Goal: Information Seeking & Learning: Learn about a topic

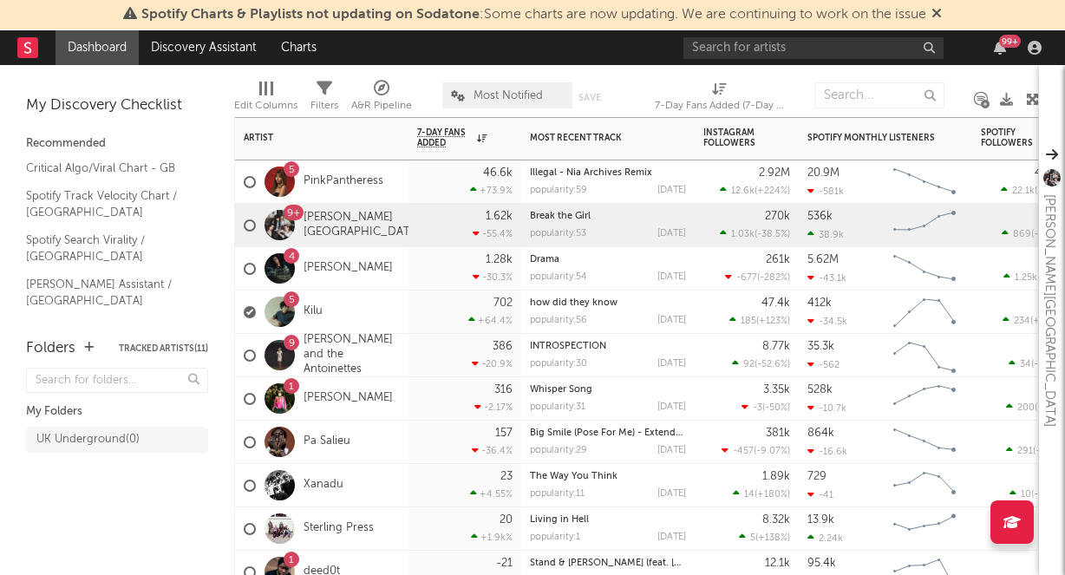
click at [380, 304] on div "5 Kilu" at bounding box center [321, 312] width 173 height 43
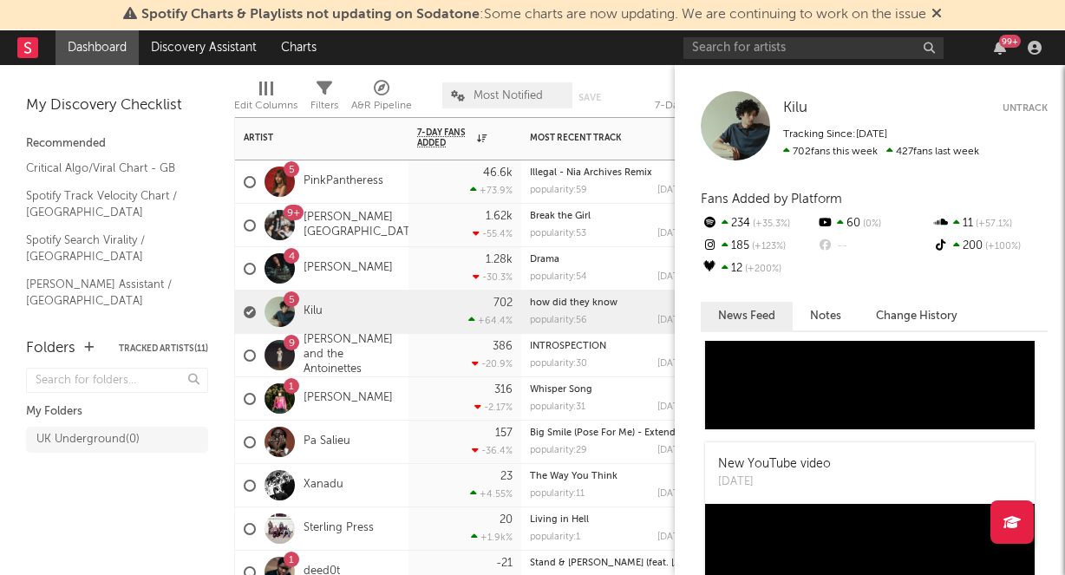
scroll to position [1101, 0]
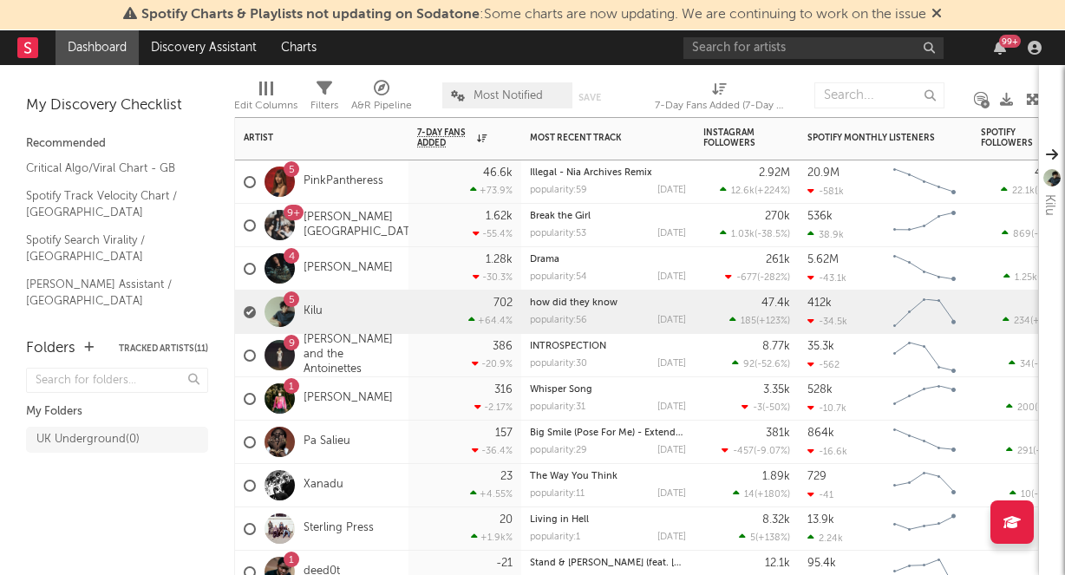
click at [401, 394] on div "1 [PERSON_NAME]" at bounding box center [321, 398] width 173 height 43
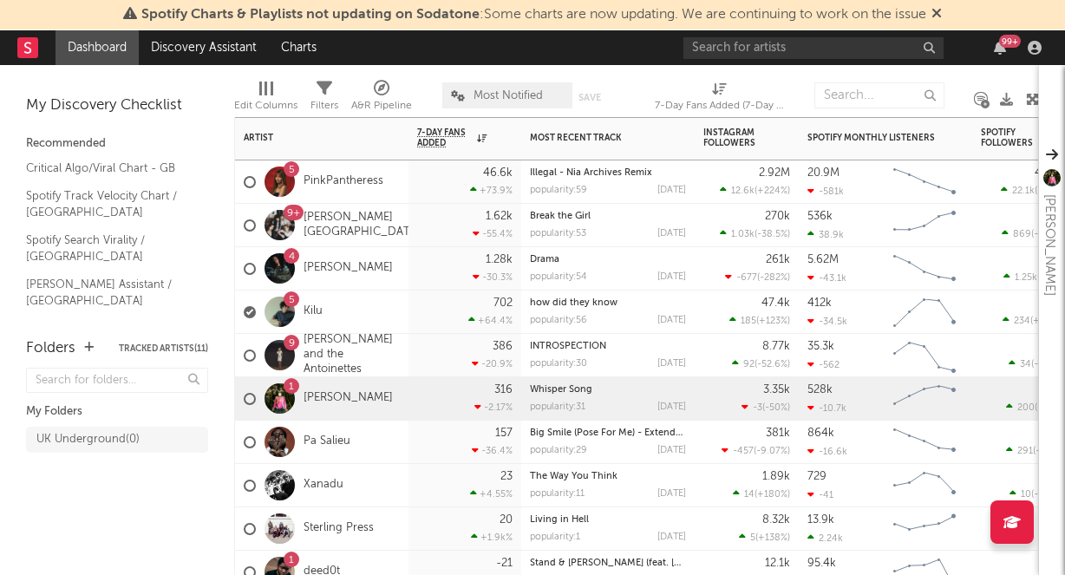
click at [395, 305] on div "5 Kilu" at bounding box center [321, 312] width 173 height 43
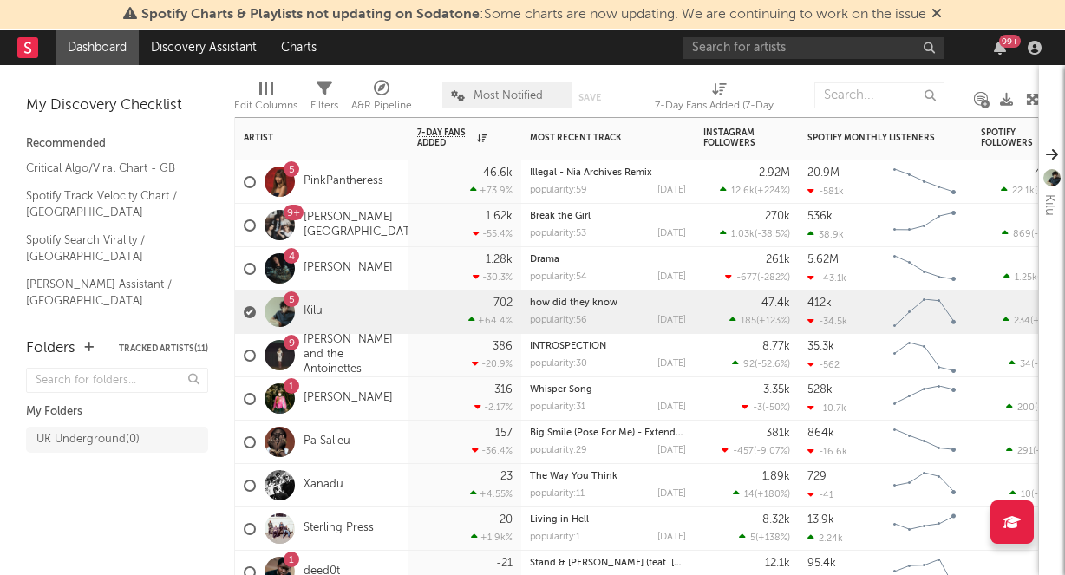
click at [408, 254] on div "4 [PERSON_NAME]" at bounding box center [321, 268] width 173 height 43
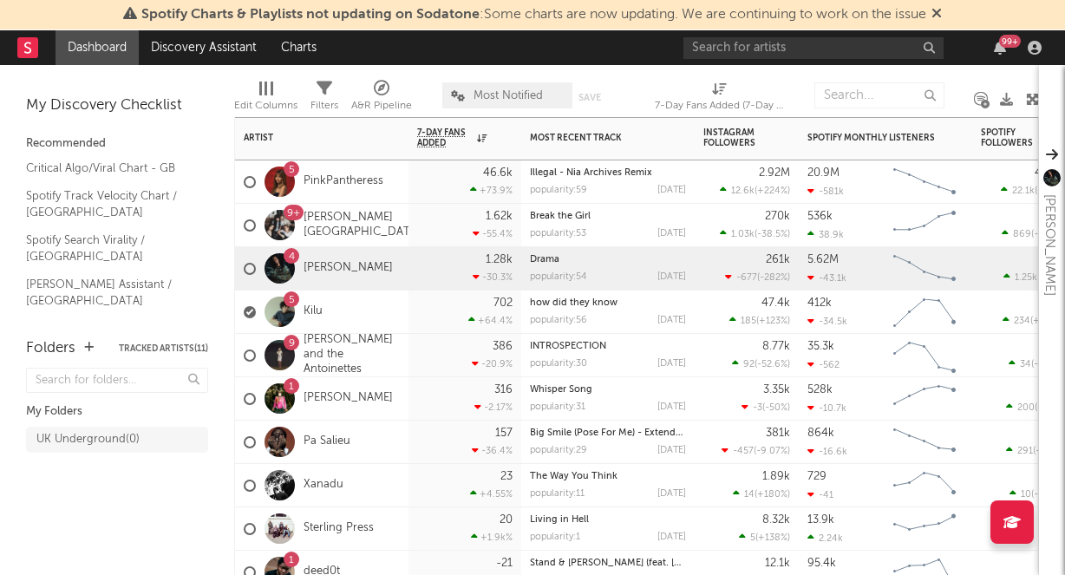
click at [410, 228] on div "1.62k -55.4 %" at bounding box center [465, 225] width 113 height 43
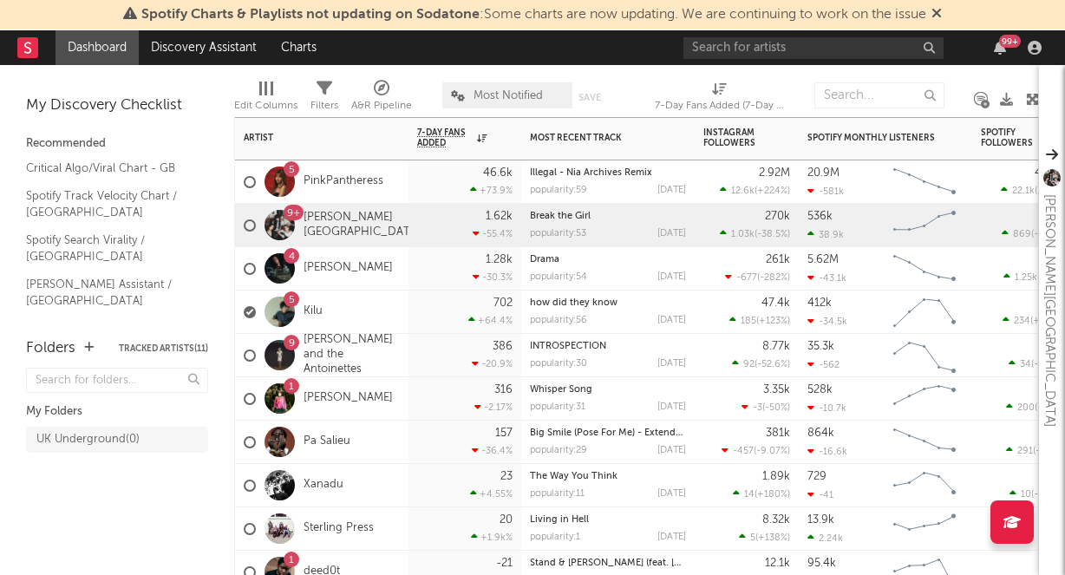
click at [420, 194] on div "46.6k +73.9 %" at bounding box center [464, 181] width 95 height 42
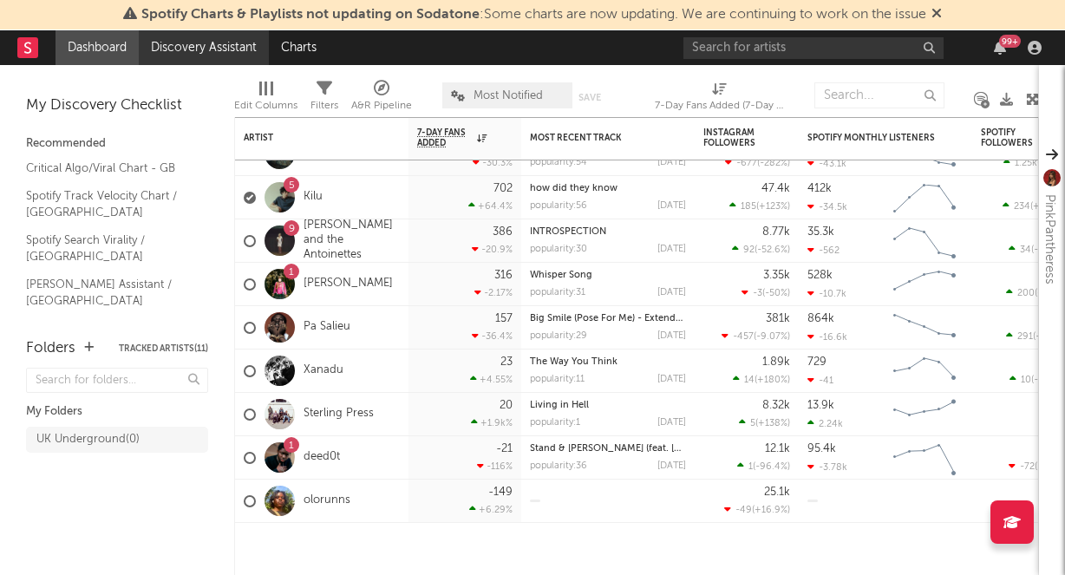
click at [186, 41] on link "Discovery Assistant" at bounding box center [204, 47] width 130 height 35
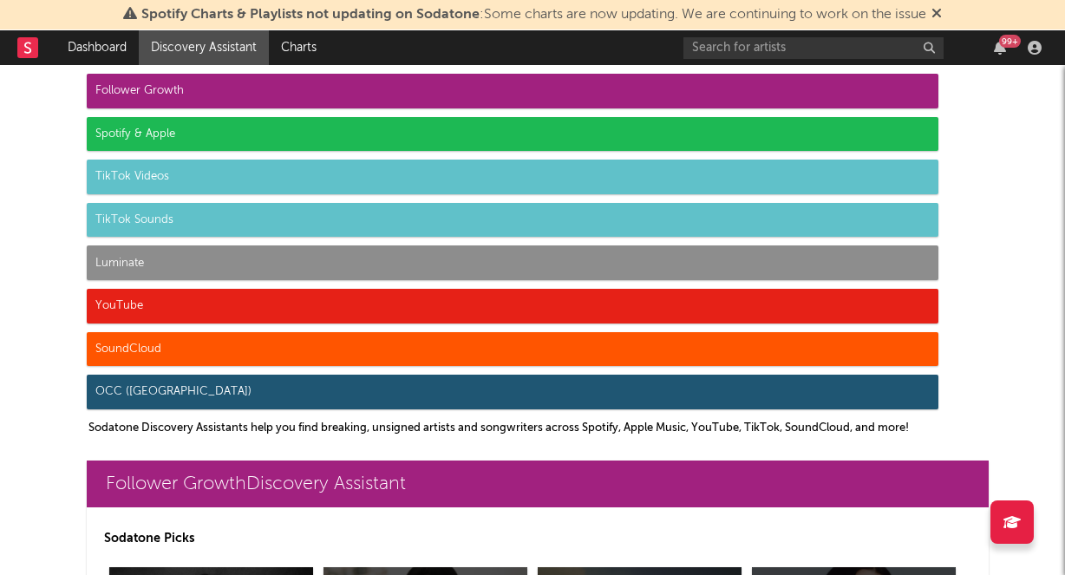
click at [265, 87] on div "Follower Growth" at bounding box center [513, 91] width 852 height 35
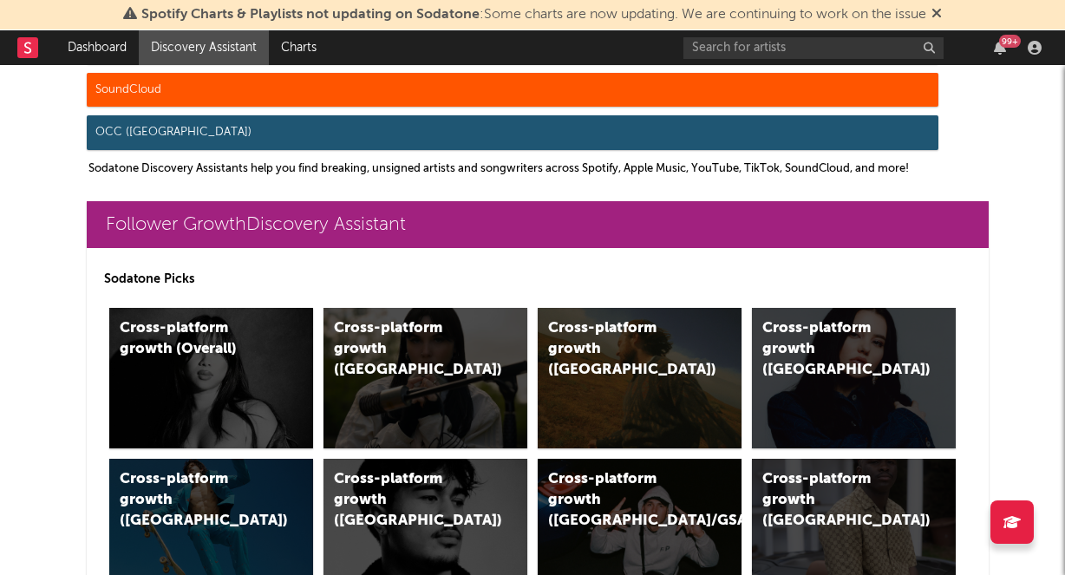
scroll to position [361, 0]
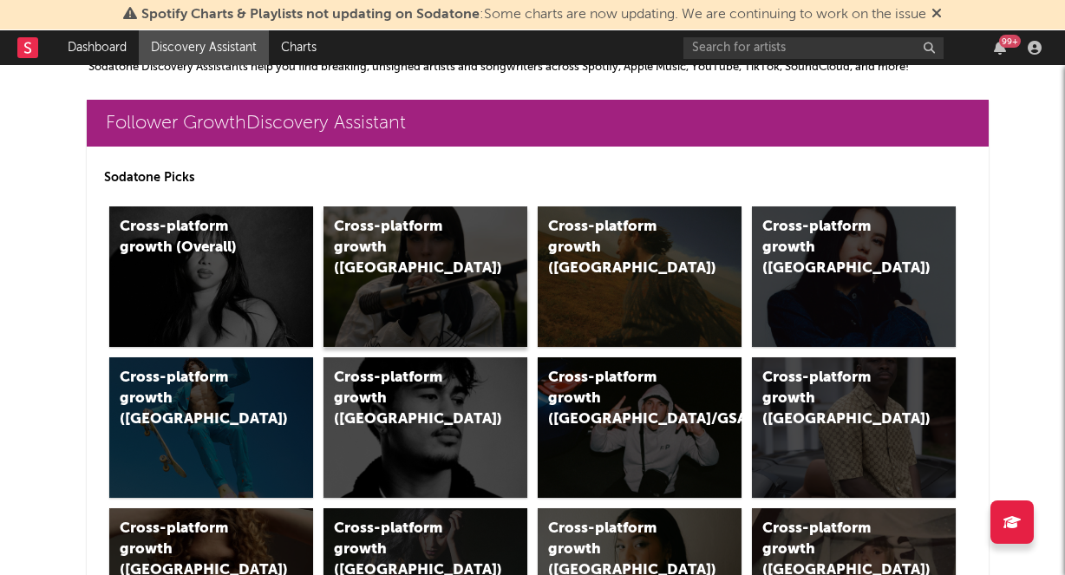
click at [409, 264] on div "Cross-platform growth ([GEOGRAPHIC_DATA])" at bounding box center [426, 276] width 204 height 141
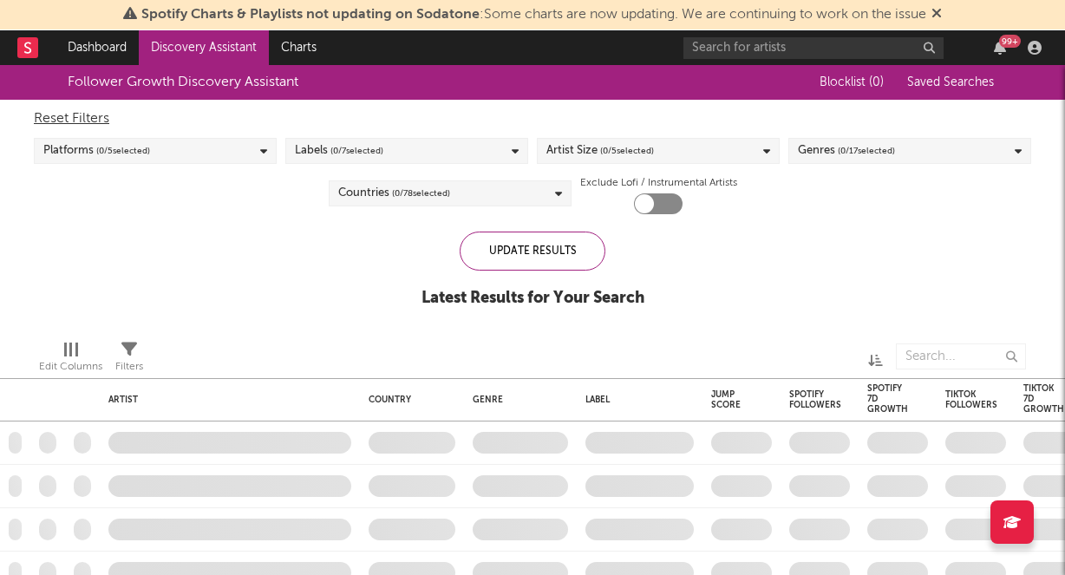
checkbox input "true"
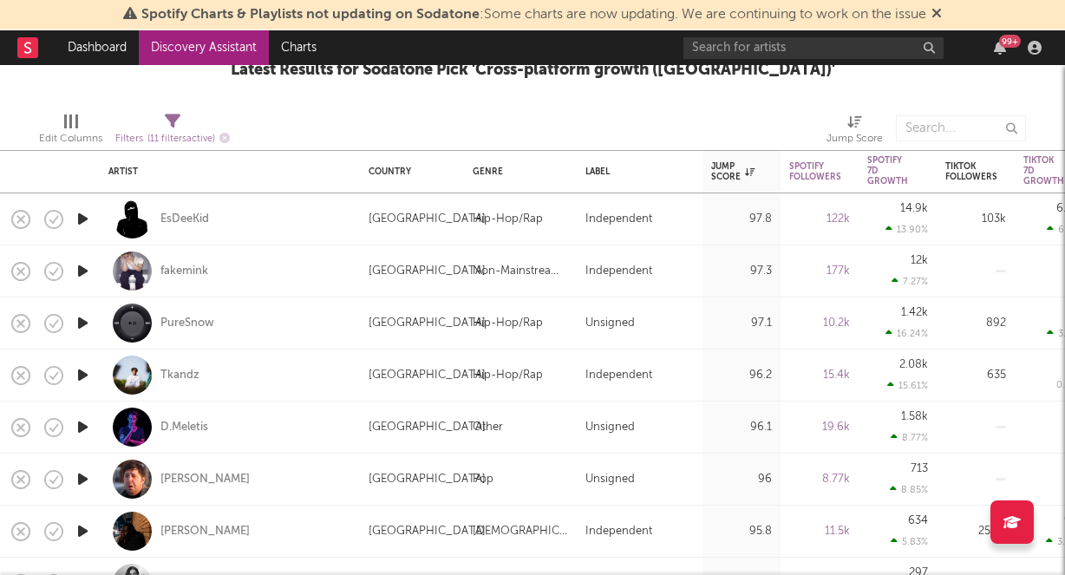
drag, startPoint x: 224, startPoint y: 367, endPoint x: 264, endPoint y: 362, distance: 40.2
click at [264, 362] on div "Tkandz" at bounding box center [229, 375] width 243 height 51
select select "1w"
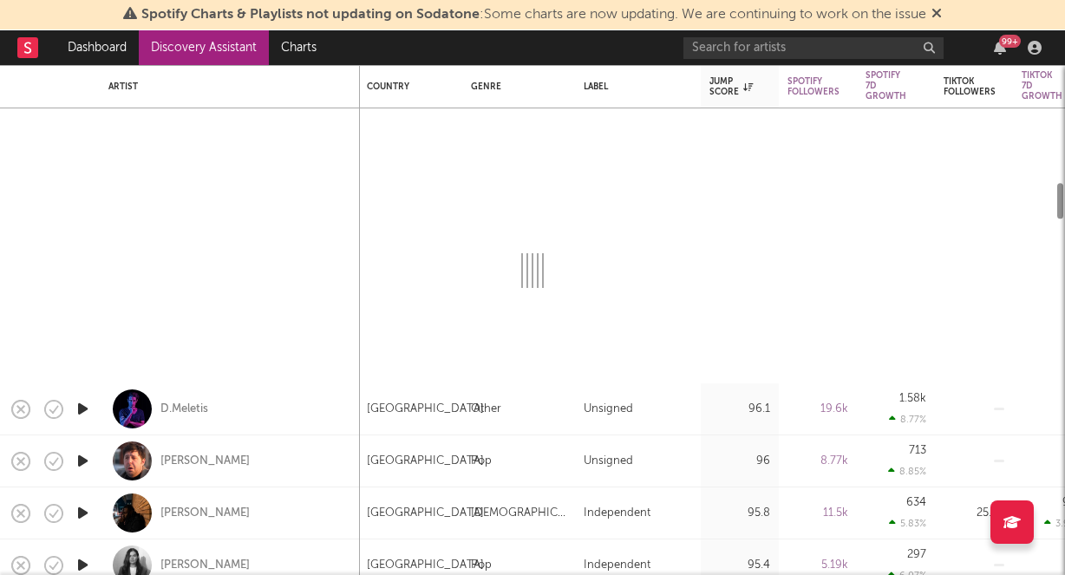
select select "6m"
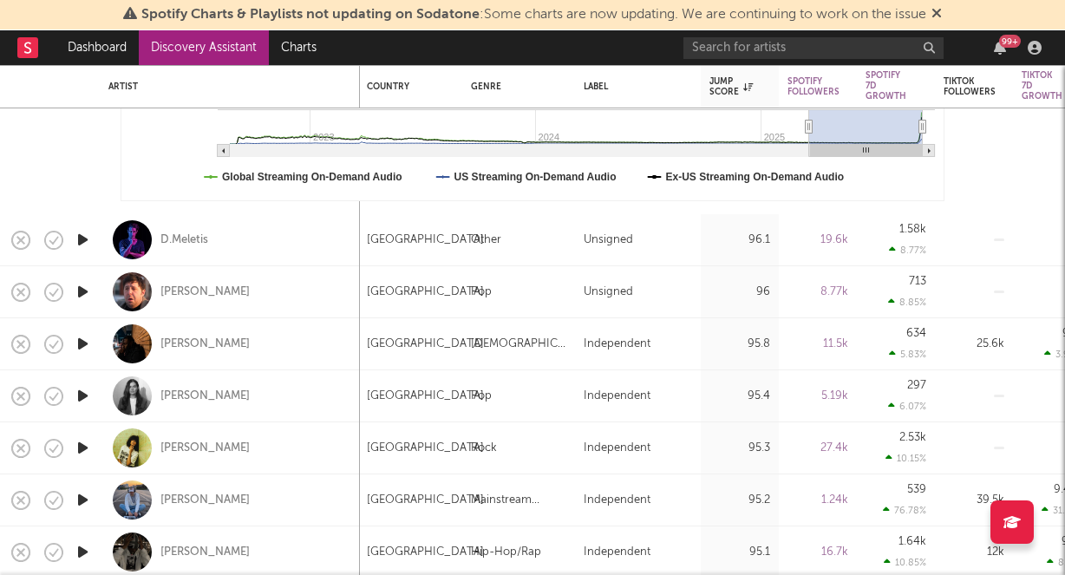
select select "1m"
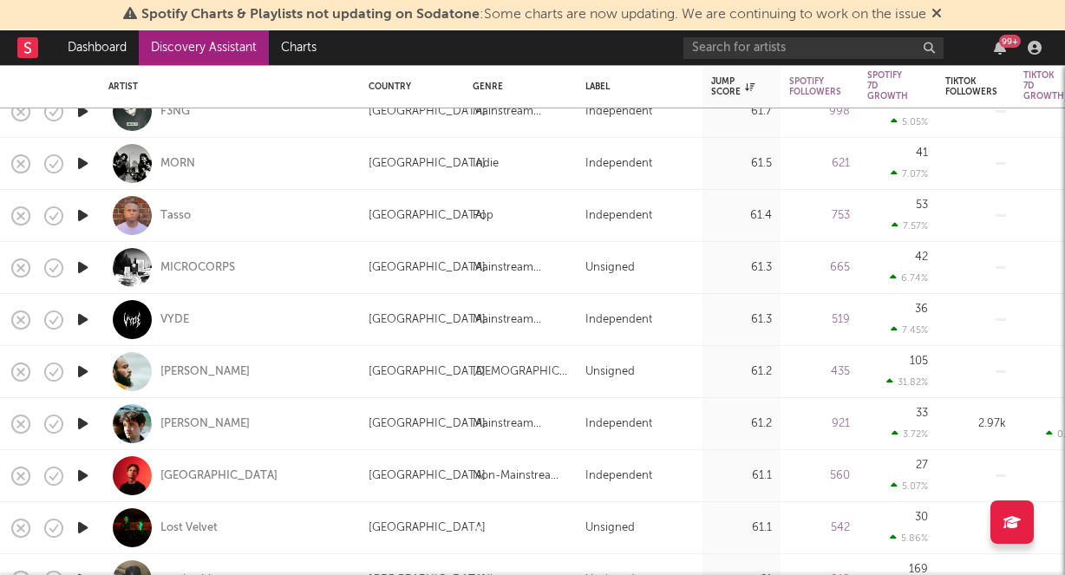
click at [763, 431] on div "61.2" at bounding box center [741, 424] width 61 height 21
select select "1w"
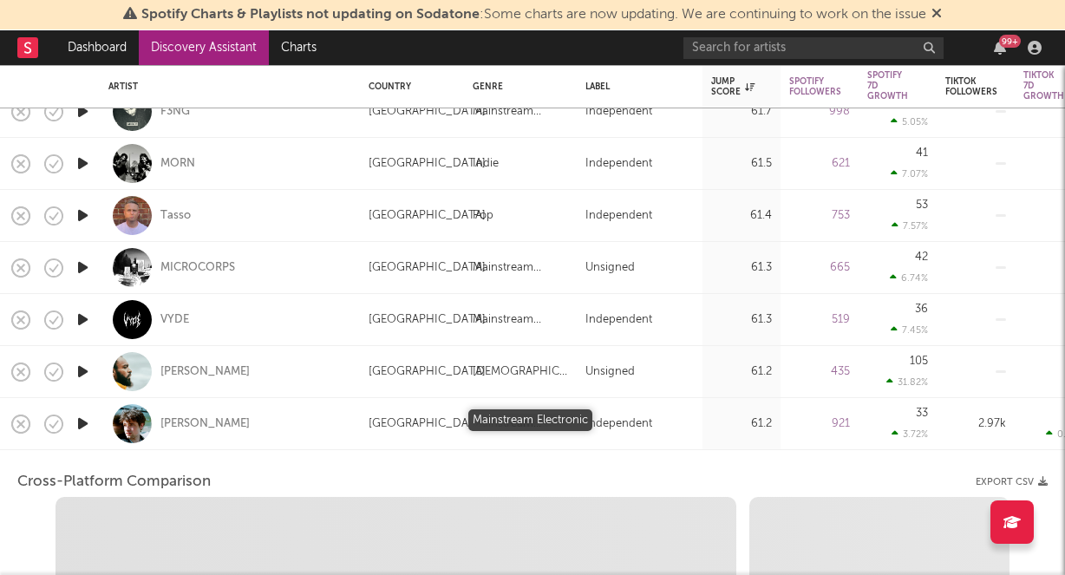
select select "1w"
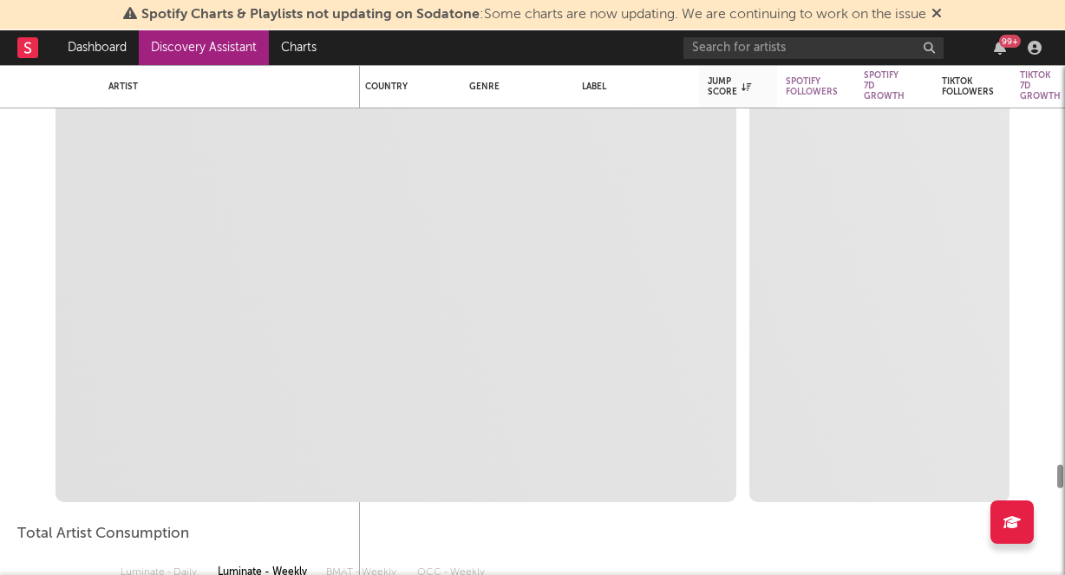
select select "1m"
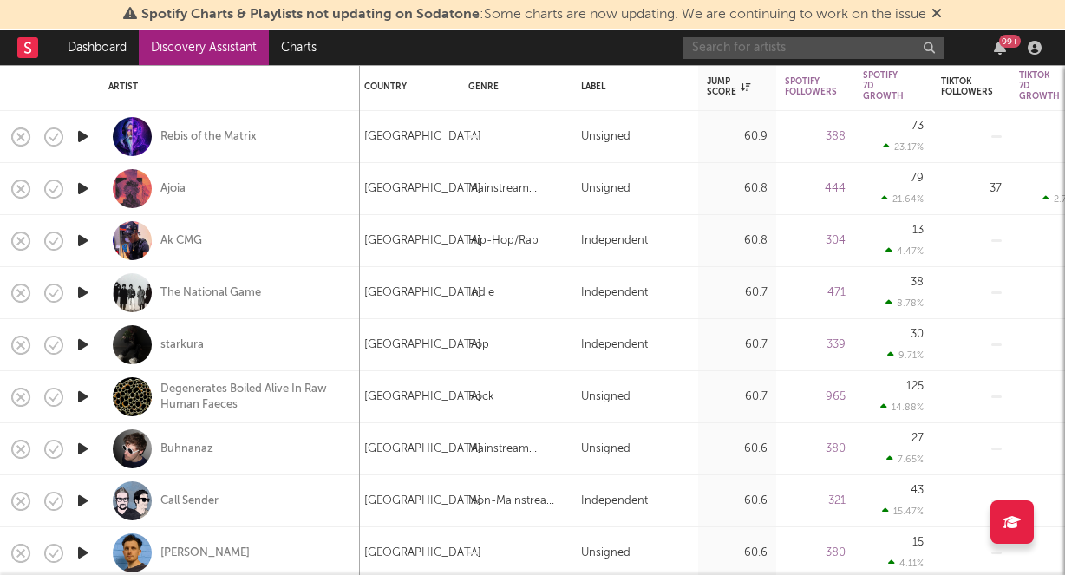
click at [768, 41] on input "text" at bounding box center [813, 48] width 260 height 22
click at [729, 51] on input "kilu" at bounding box center [813, 48] width 260 height 22
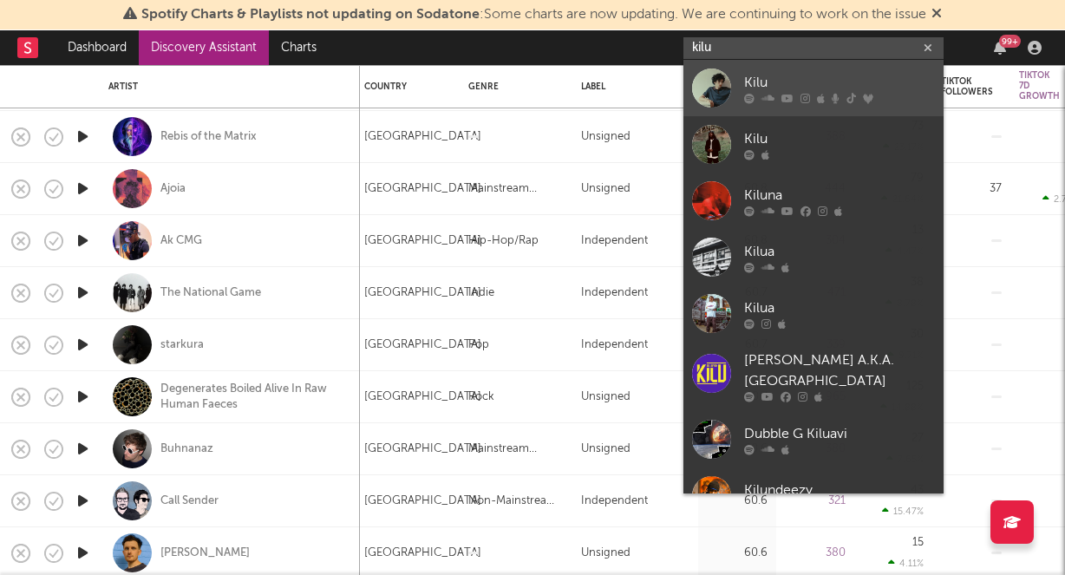
type input "kilu"
click at [737, 88] on link "Kilu" at bounding box center [813, 88] width 260 height 56
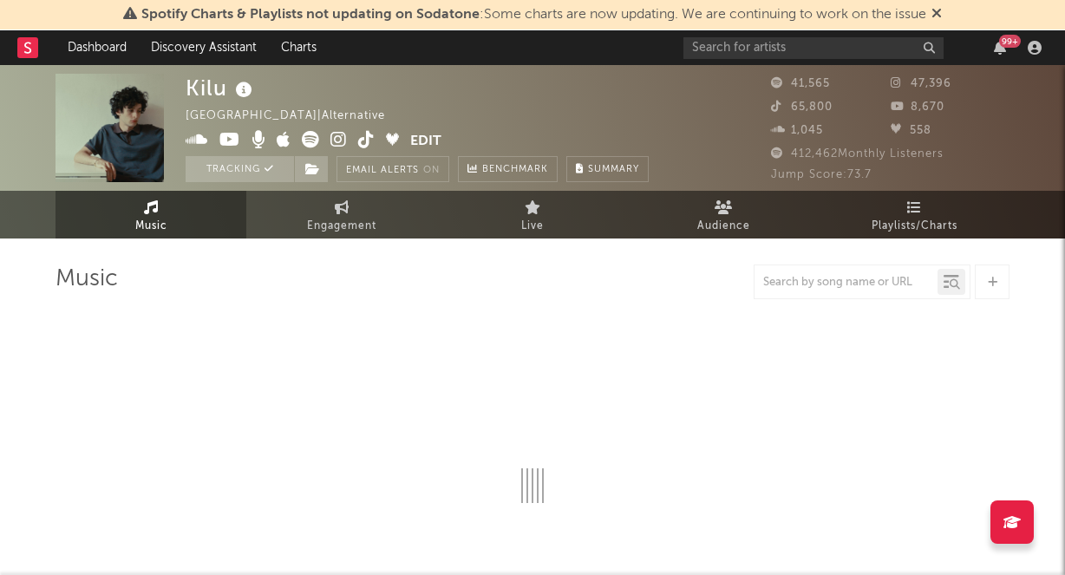
select select "6m"
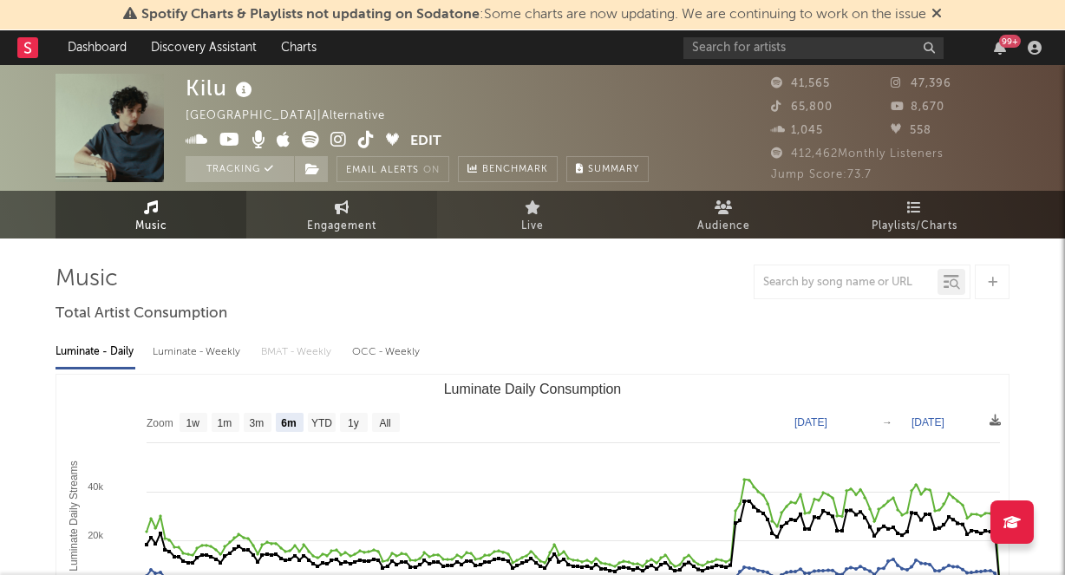
click at [415, 219] on link "Engagement" at bounding box center [341, 215] width 191 height 48
select select "1w"
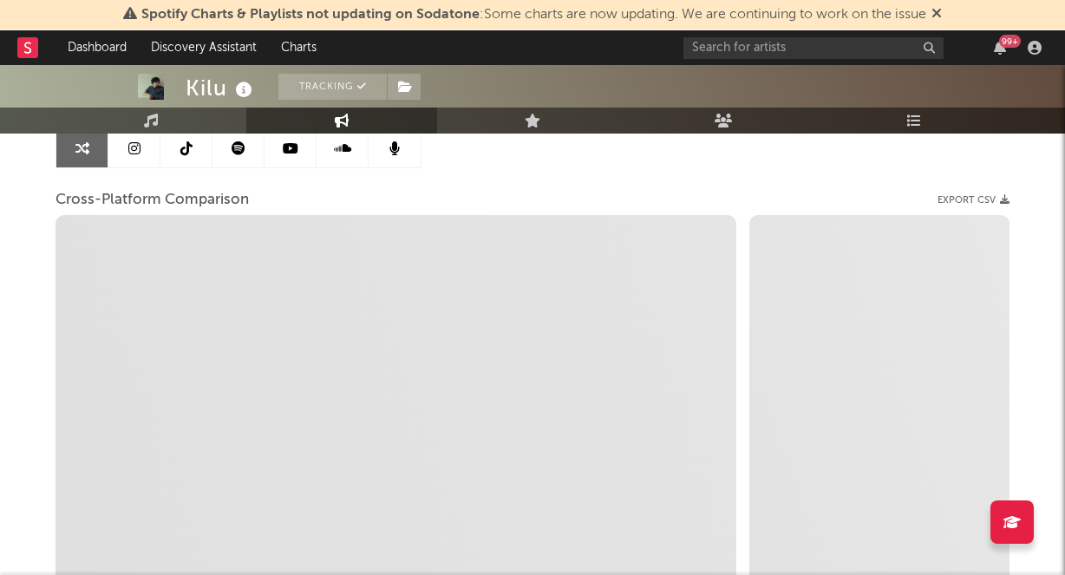
scroll to position [183, 0]
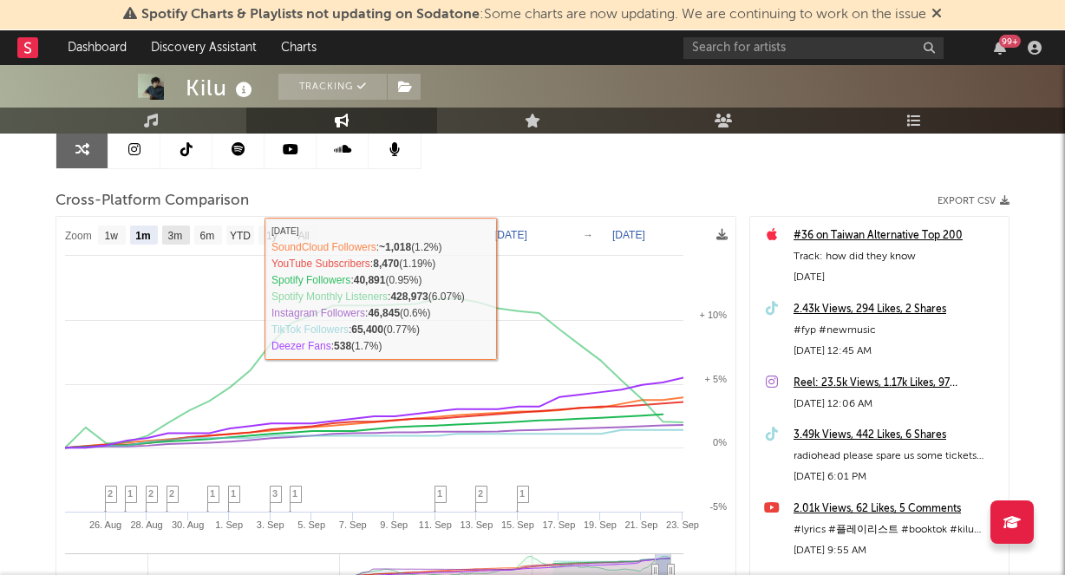
click at [177, 231] on text "3m" at bounding box center [175, 236] width 15 height 12
select select "3m"
type input "[DATE]"
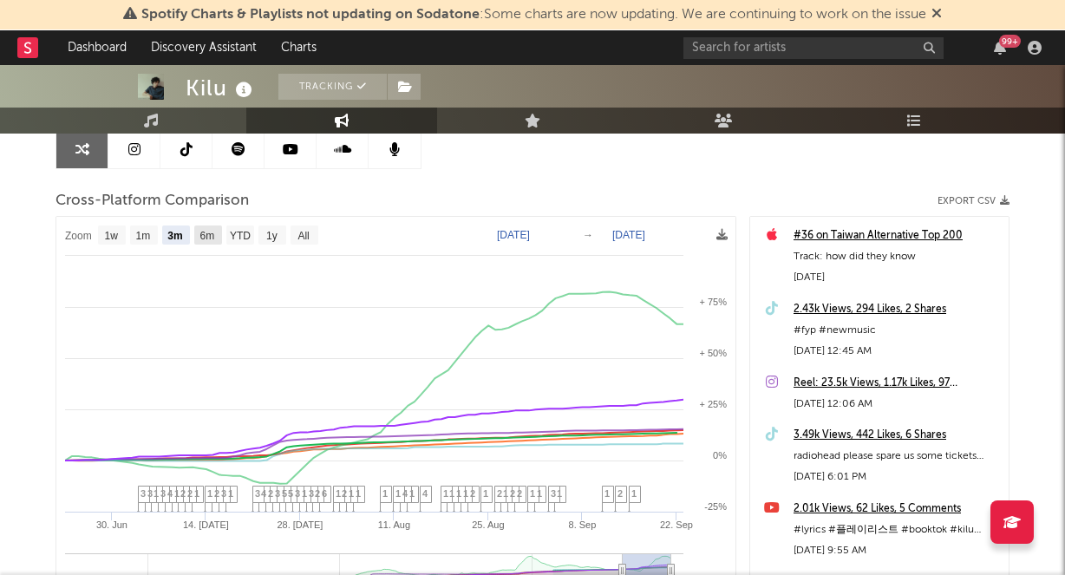
click at [203, 239] on text "6m" at bounding box center [207, 236] width 15 height 12
select select "6m"
type input "[DATE]"
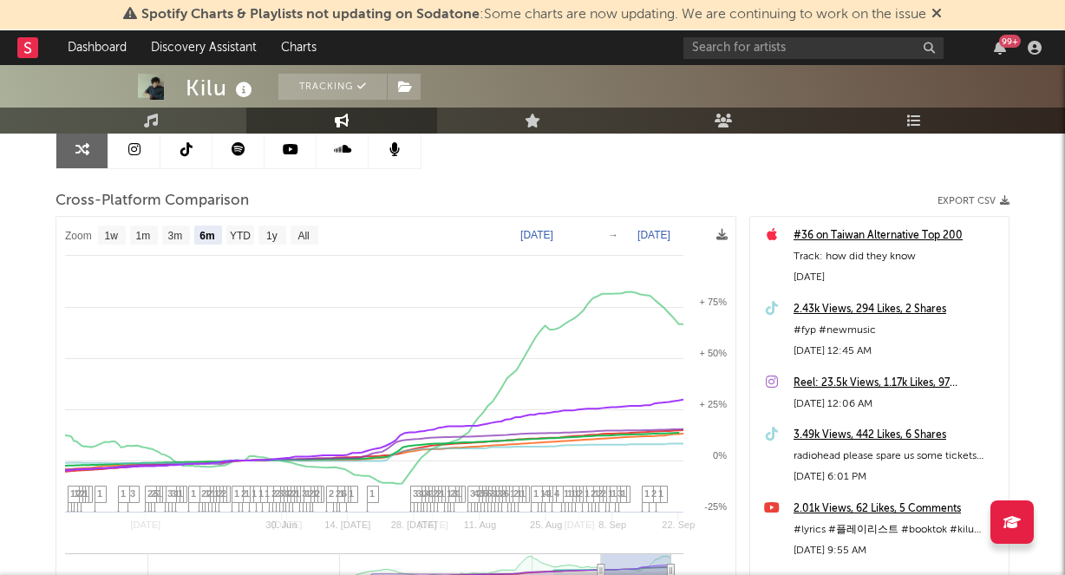
select select "6m"
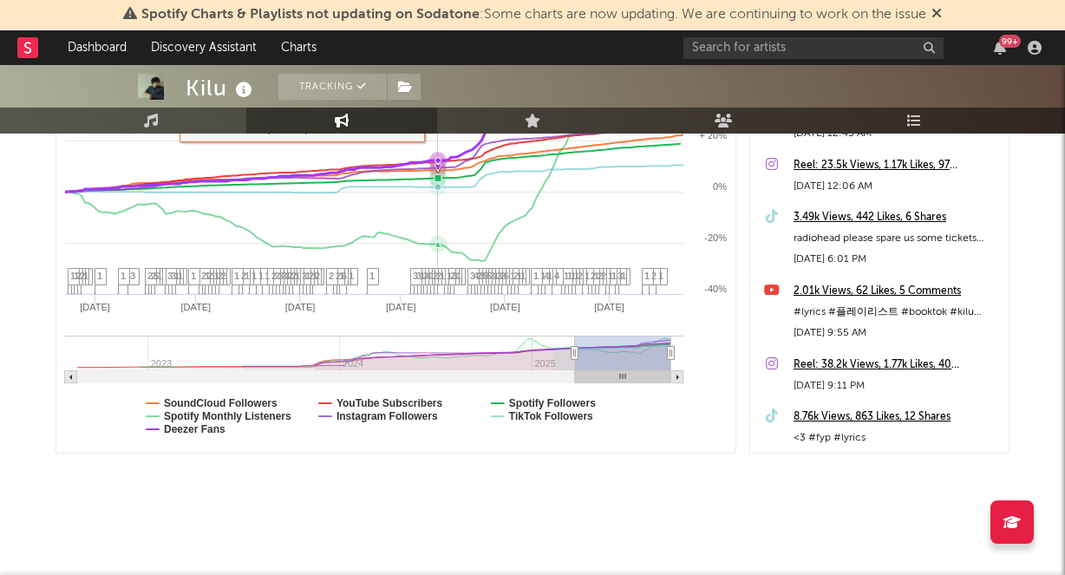
scroll to position [0, 0]
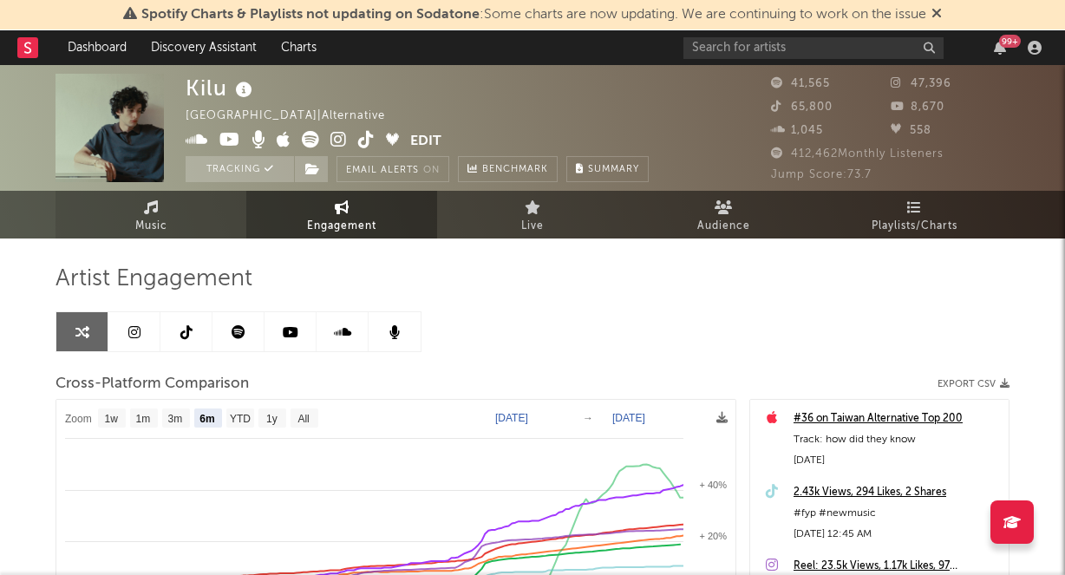
click at [192, 204] on link "Music" at bounding box center [151, 215] width 191 height 48
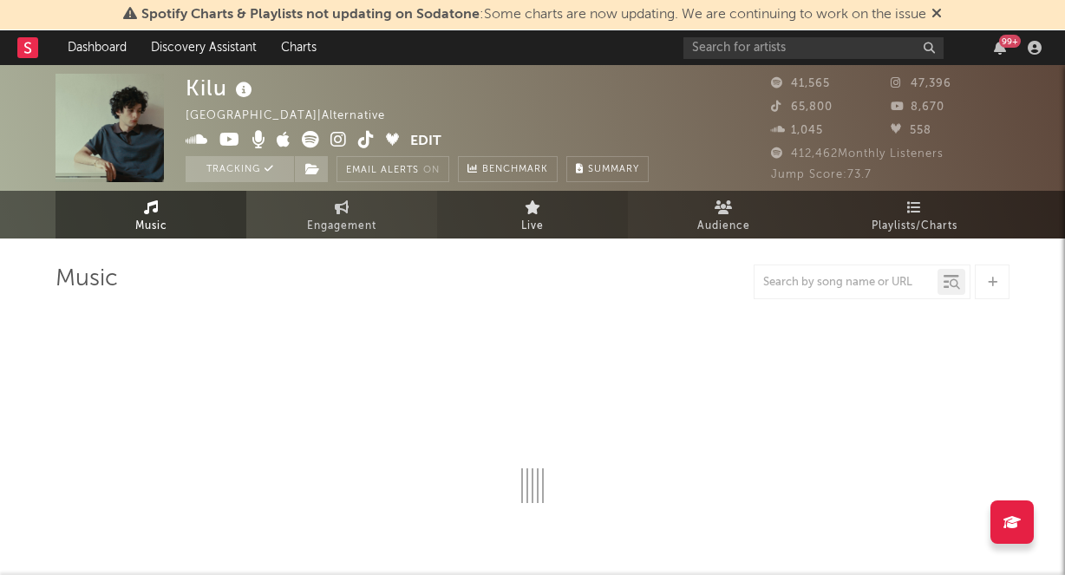
select select "6m"
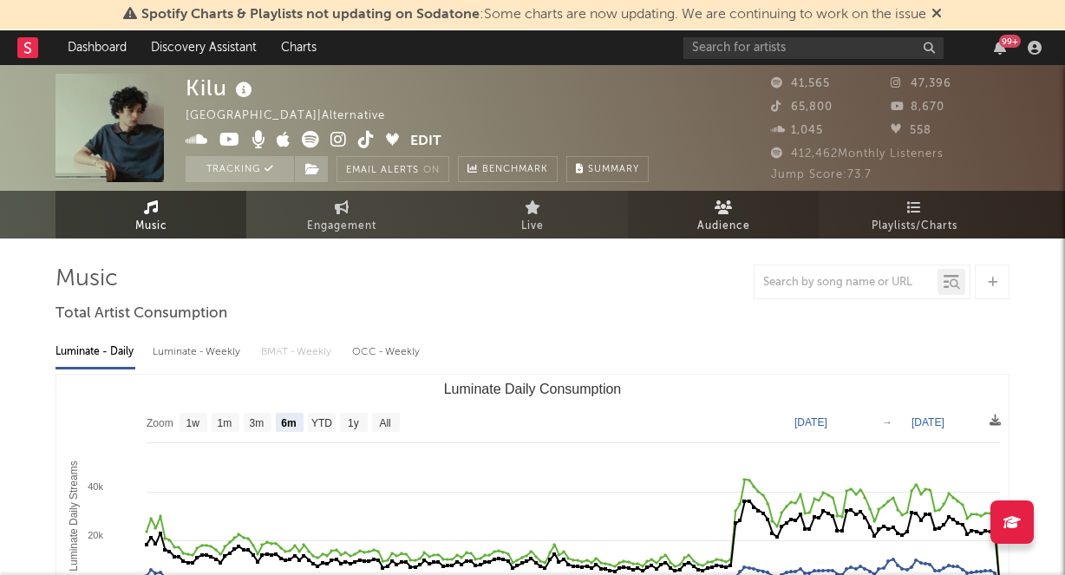
click at [742, 216] on span "Audience" at bounding box center [723, 226] width 53 height 21
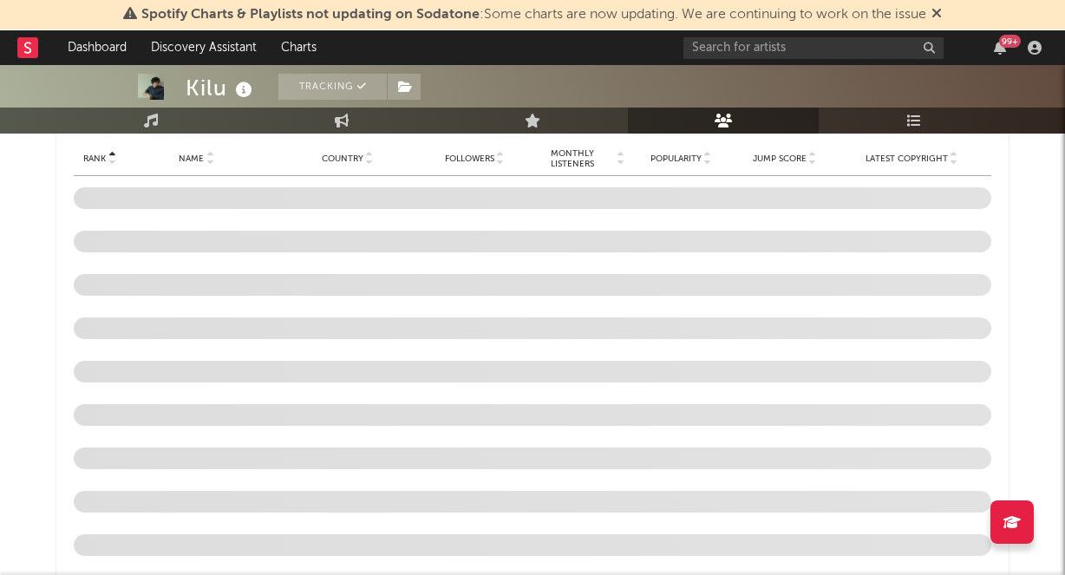
scroll to position [1555, 0]
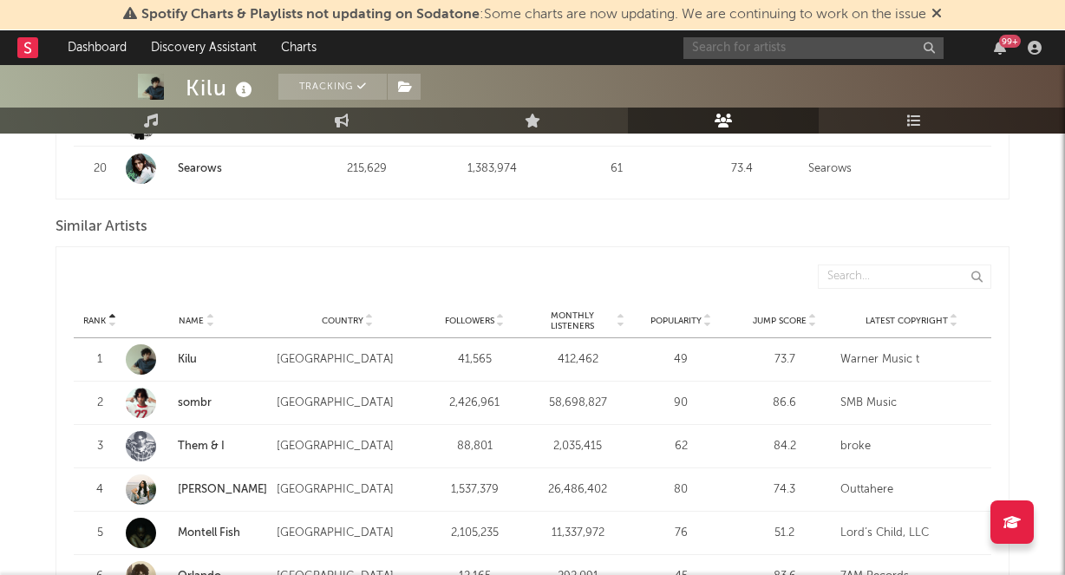
click at [726, 49] on input "text" at bounding box center [813, 48] width 260 height 22
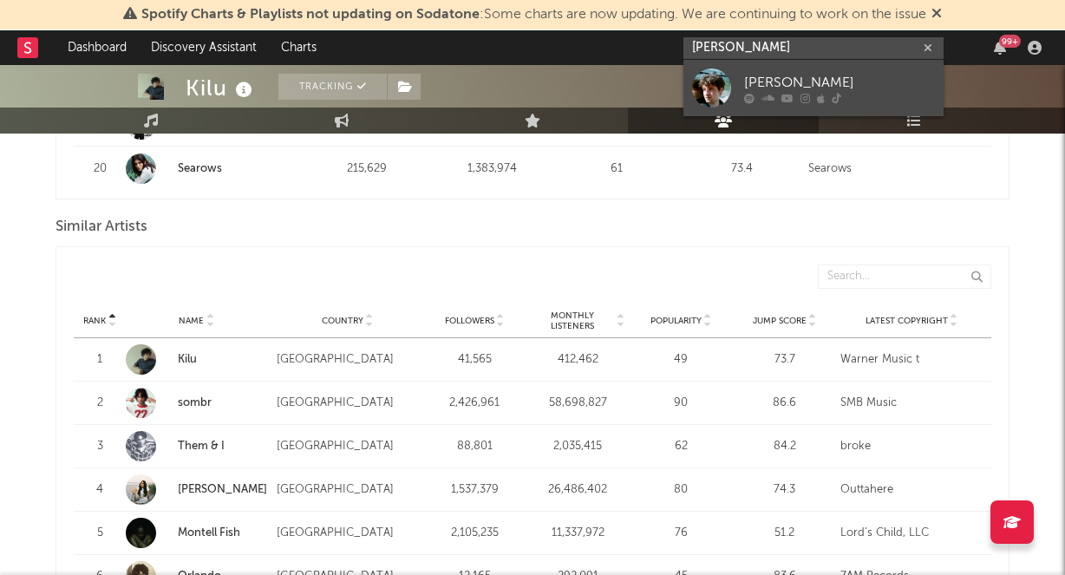
type input "[PERSON_NAME]"
click at [786, 63] on link "[PERSON_NAME]" at bounding box center [813, 88] width 260 height 56
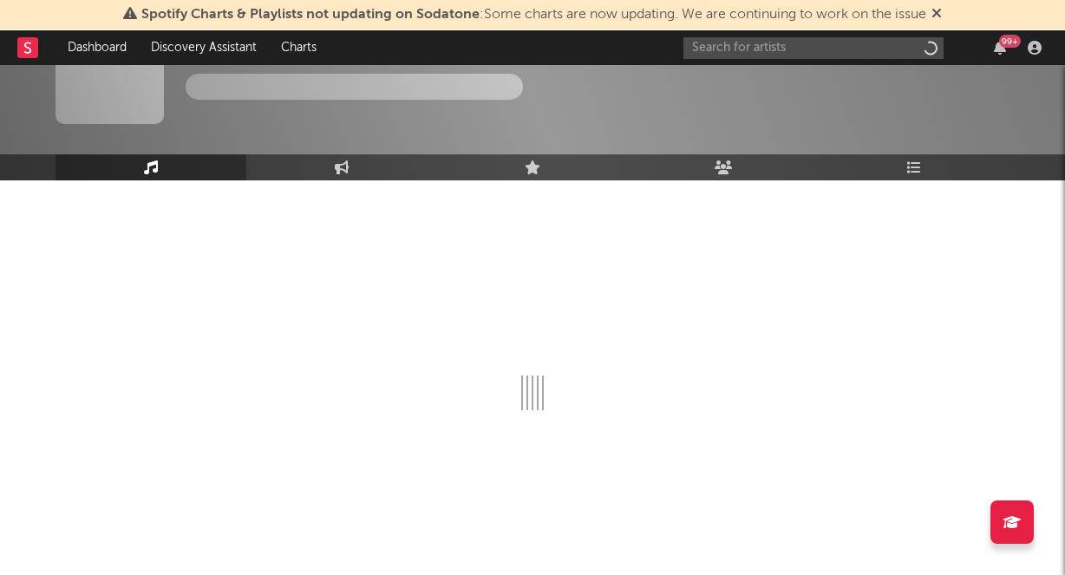
scroll to position [58, 0]
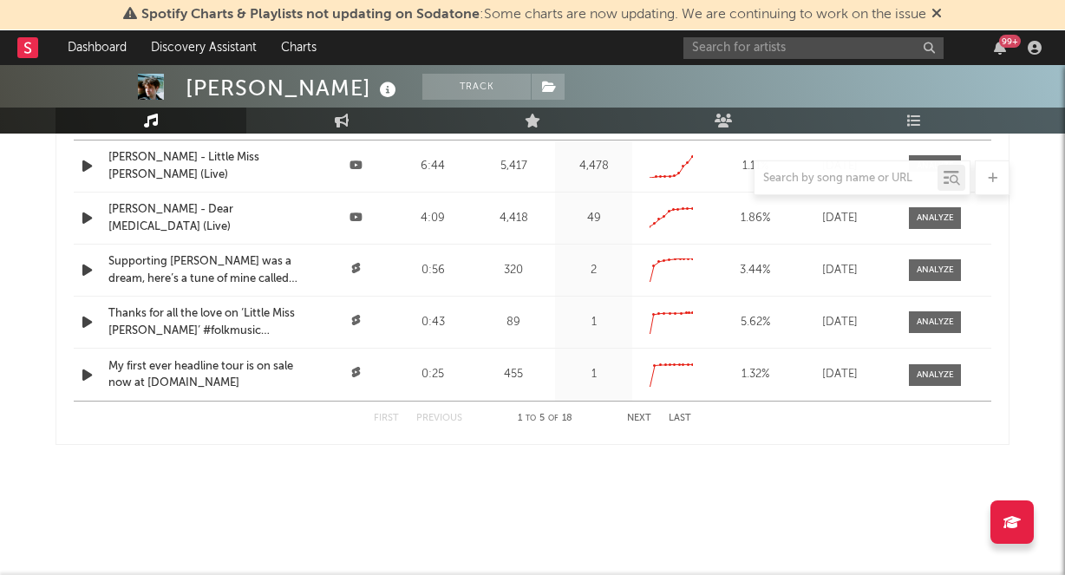
select select "1w"
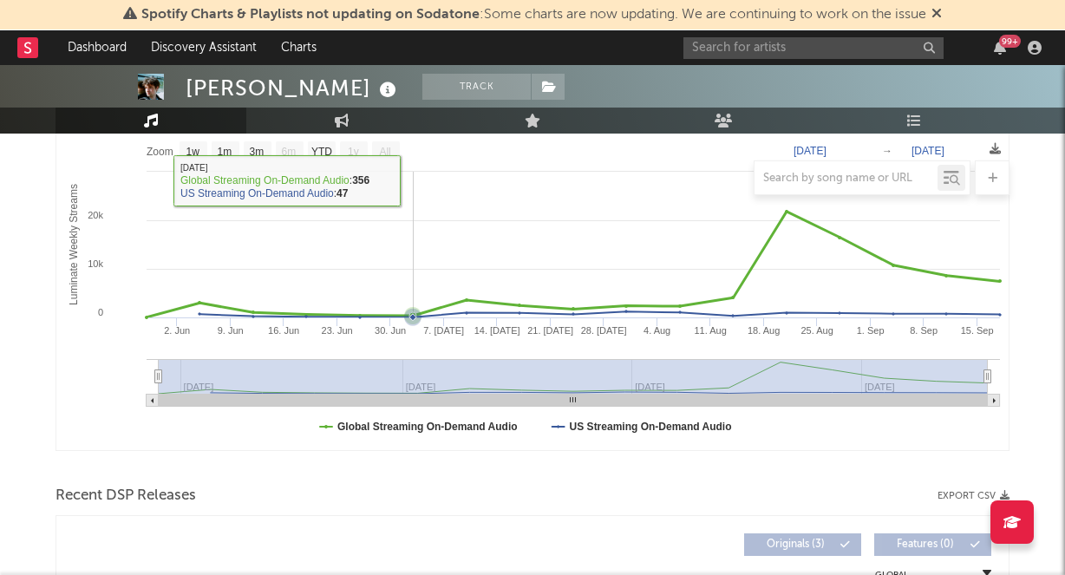
scroll to position [272, 0]
